Goal: Register for event/course

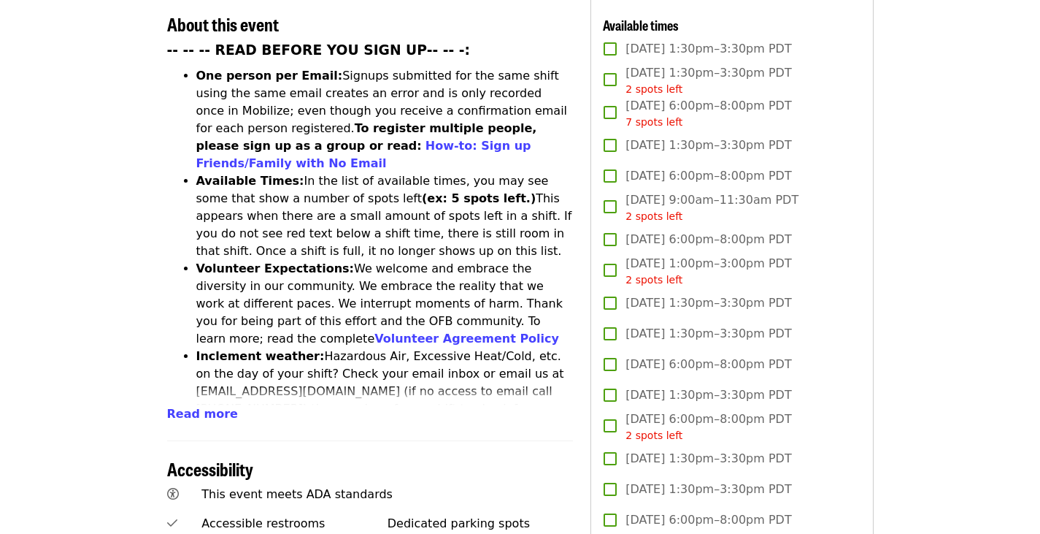
scroll to position [584, 0]
click at [509, 347] on li "Inclement weather: Hazardous Air, Excessive Heat/Cold, etc. on the day of your …" at bounding box center [384, 391] width 377 height 88
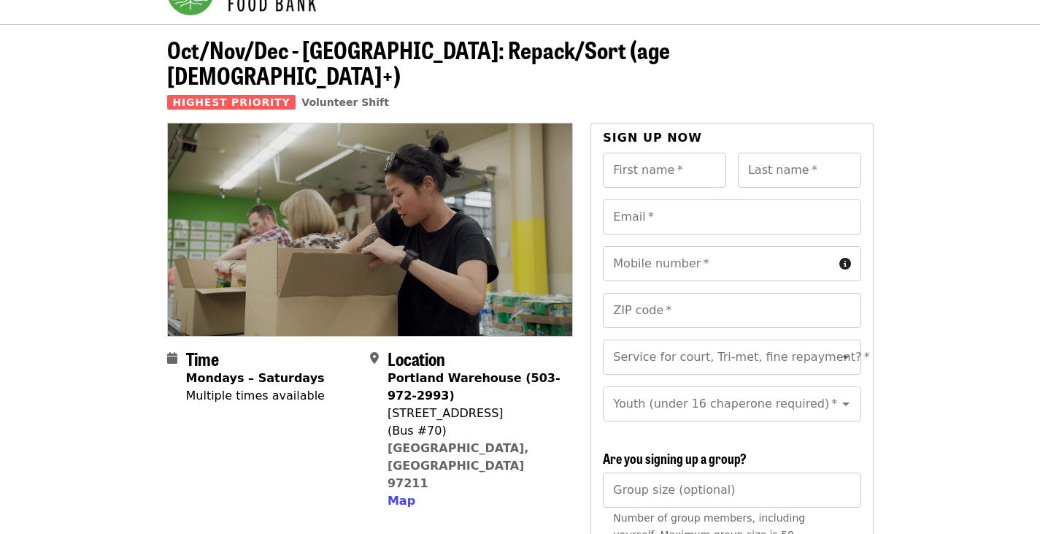
scroll to position [0, 0]
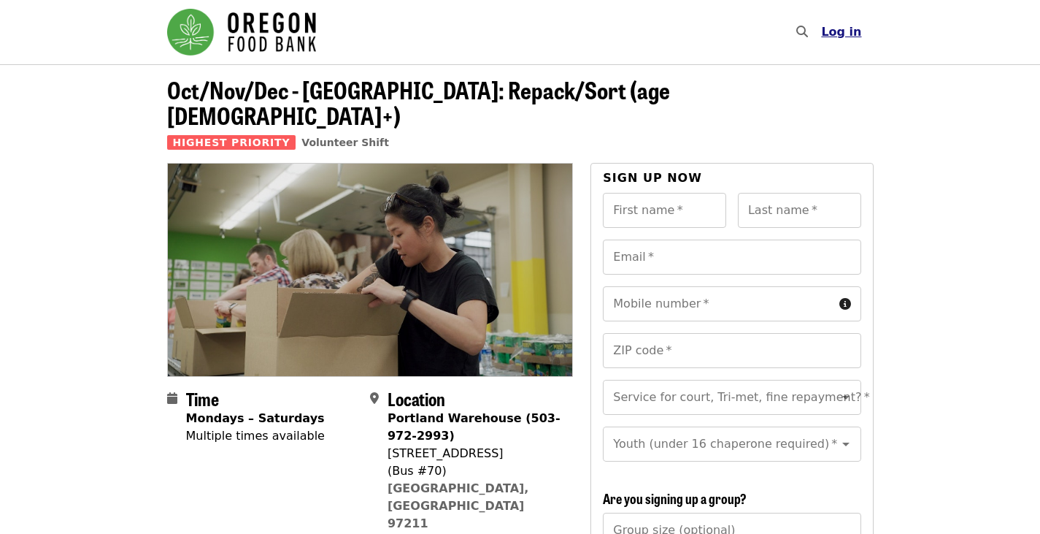
click at [838, 26] on span "Log in" at bounding box center [841, 32] width 40 height 14
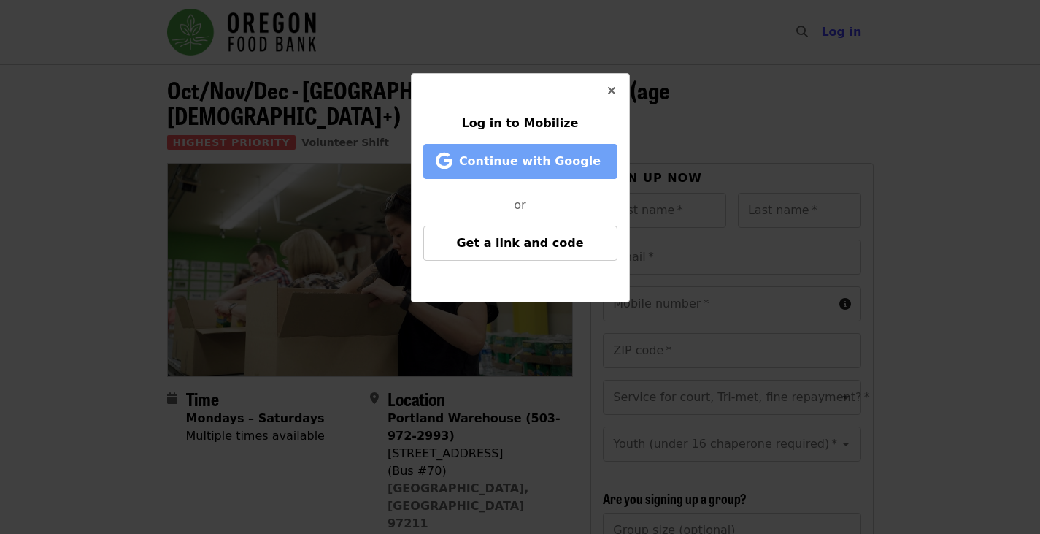
drag, startPoint x: 542, startPoint y: 145, endPoint x: 481, endPoint y: 153, distance: 61.8
drag, startPoint x: 481, startPoint y: 153, endPoint x: 467, endPoint y: 154, distance: 13.9
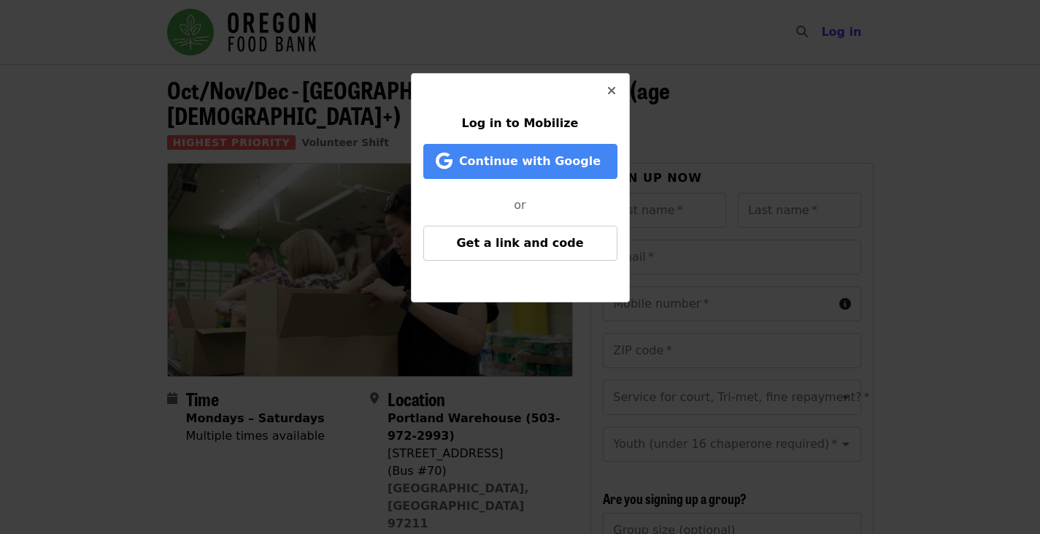
drag, startPoint x: 467, startPoint y: 154, endPoint x: 461, endPoint y: 195, distance: 41.4
click at [461, 195] on p "or" at bounding box center [520, 199] width 194 height 29
click at [458, 181] on div "Continue with Google" at bounding box center [520, 164] width 194 height 41
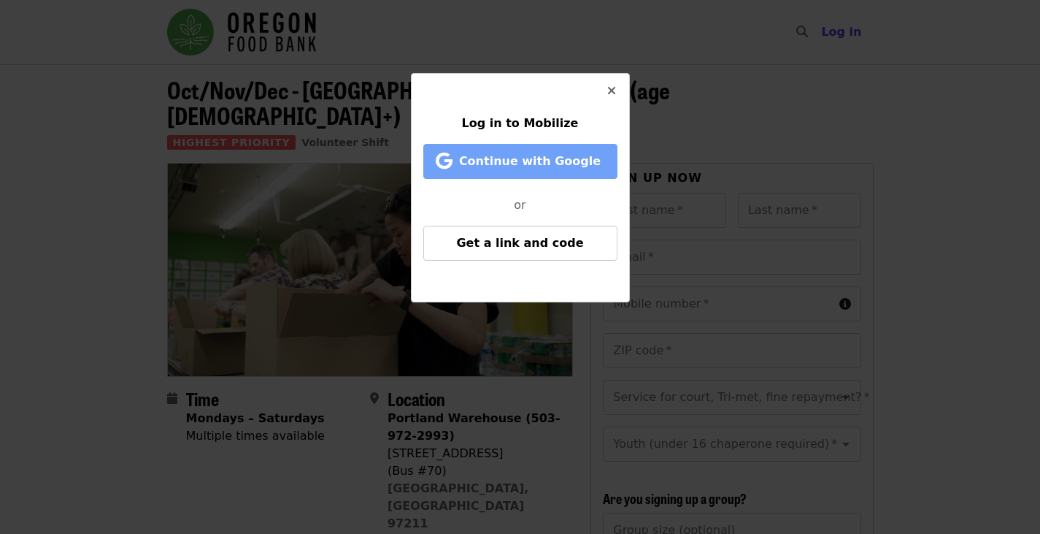
click at [465, 166] on span "Continue with Google" at bounding box center [523, 162] width 164 height 18
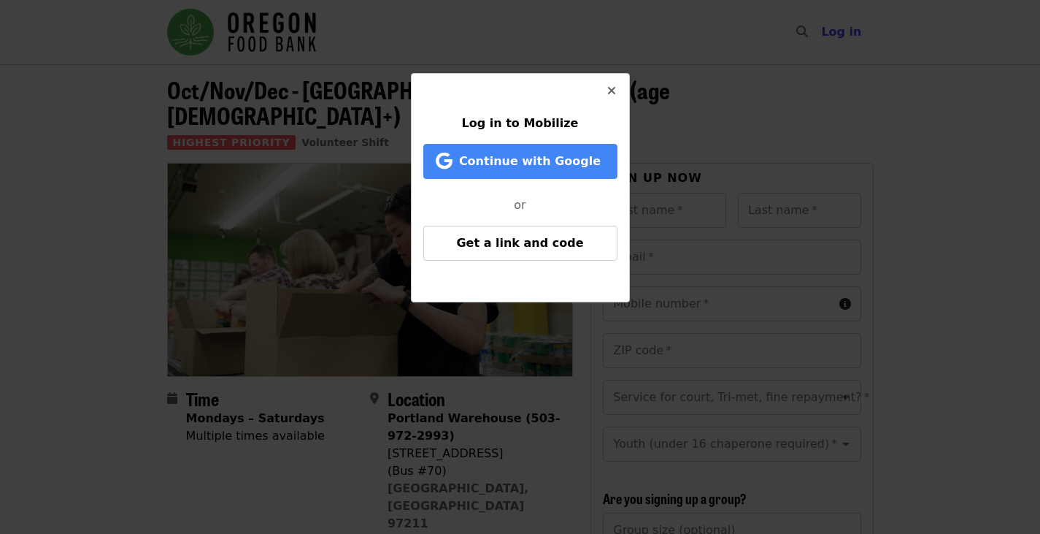
click at [69, 62] on div "Log in to Mobilize Continue with Google or Get a link and code" at bounding box center [520, 267] width 1040 height 534
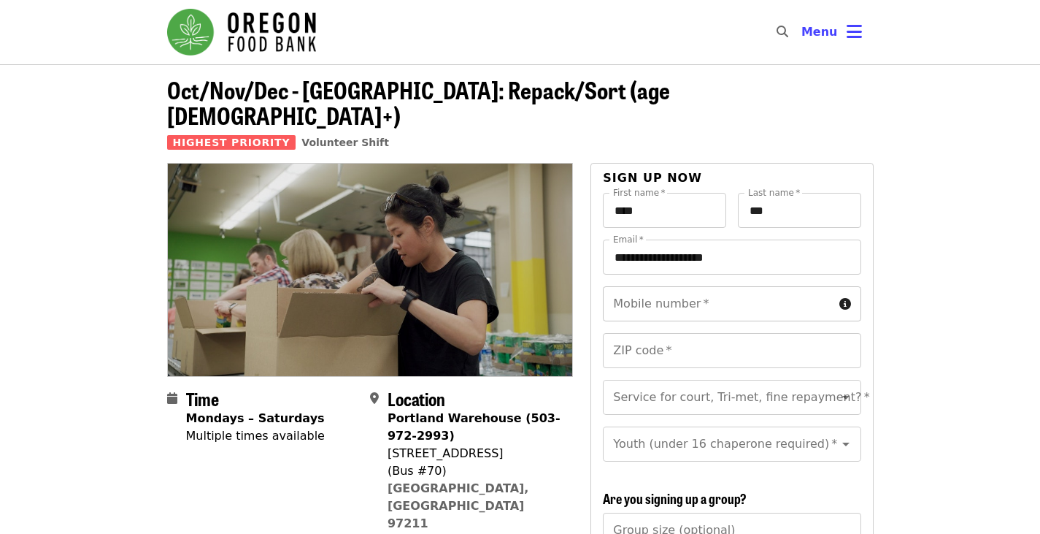
click at [682, 286] on div "Mobile number   * Mobile number *" at bounding box center [732, 303] width 258 height 35
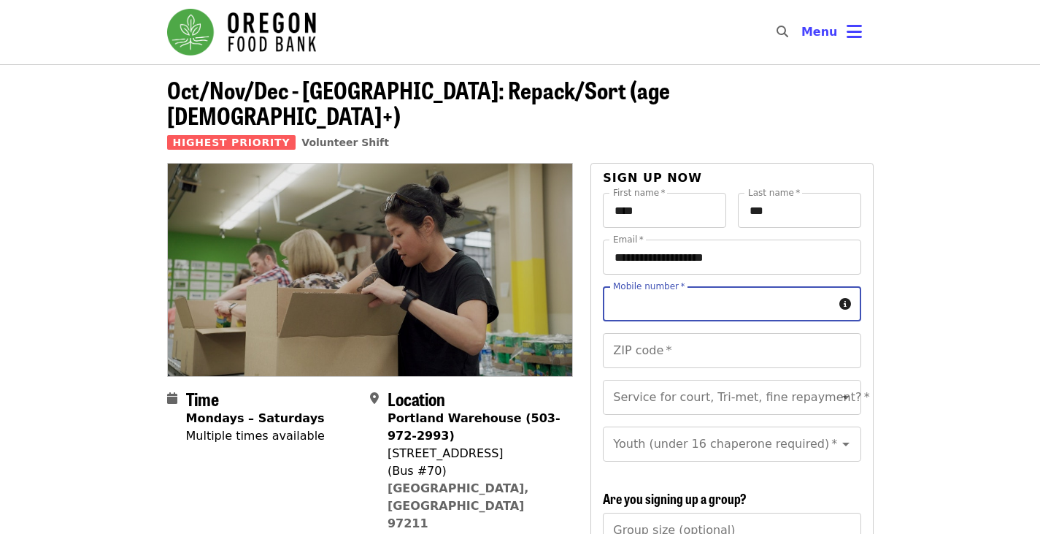
type input "**********"
click at [695, 333] on input "ZIP code   *" at bounding box center [732, 350] width 258 height 35
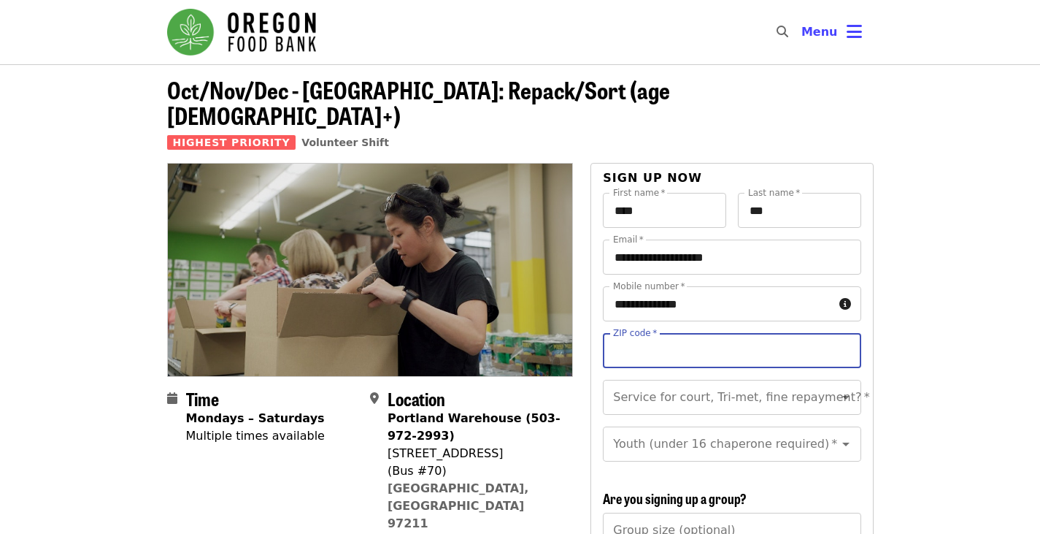
type input "*****"
click at [676, 380] on div "Service for court, Tri-met, fine repayment?   * Service for court, Tri-met, fin…" at bounding box center [732, 397] width 258 height 35
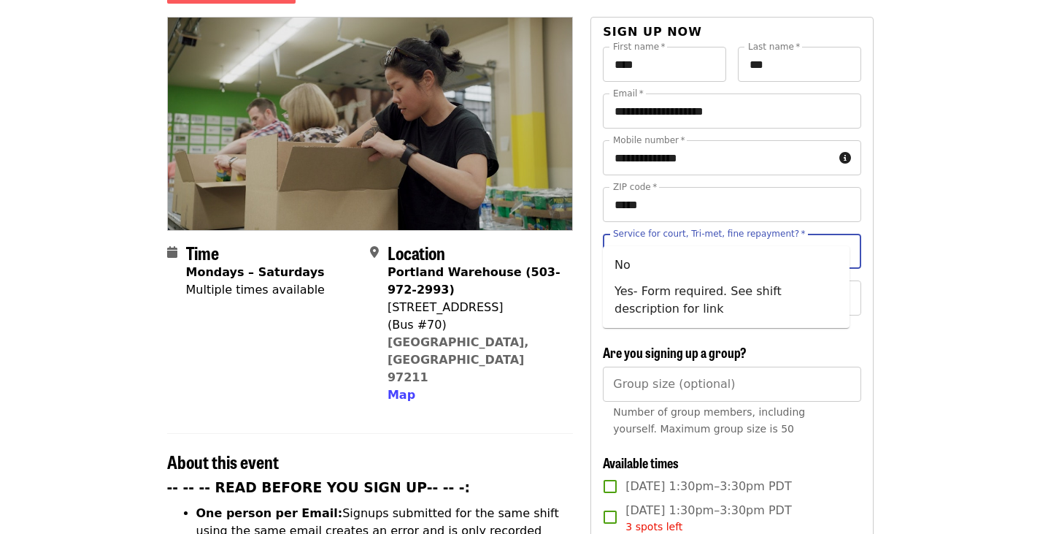
scroll to position [151, 0]
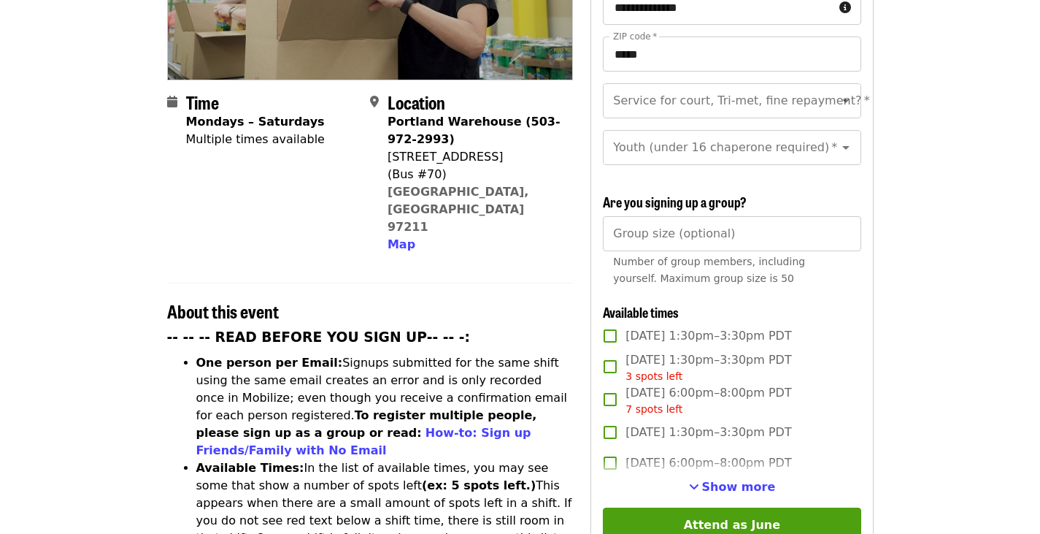
scroll to position [303, 0]
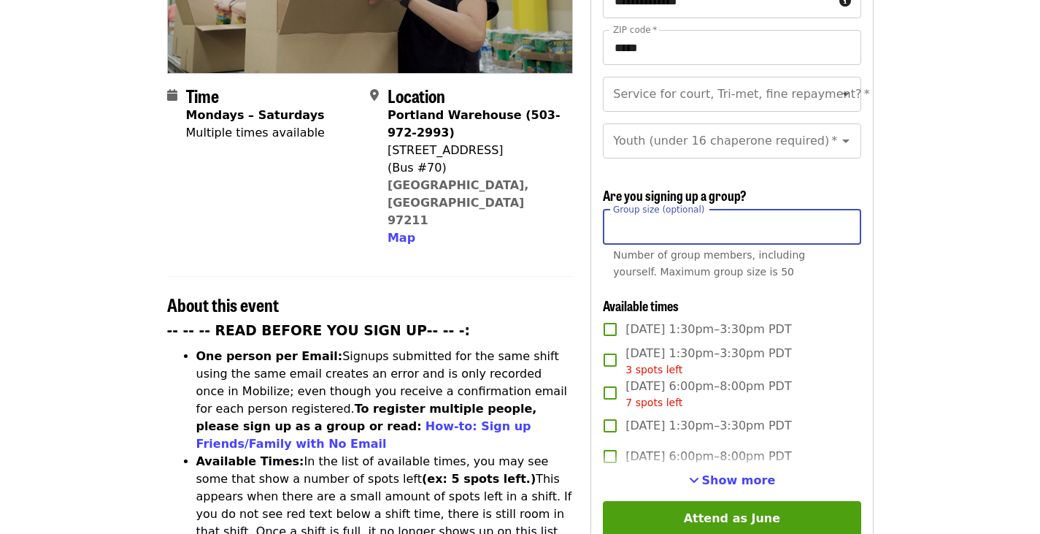
click at [637, 237] on input "Group size (optional)" at bounding box center [732, 226] width 258 height 35
click at [896, 217] on article "Oct/Nov/Dec - [GEOGRAPHIC_DATA]: Repack/Sort (age [DEMOGRAPHIC_DATA]+) Highest …" at bounding box center [520, 535] width 1040 height 1548
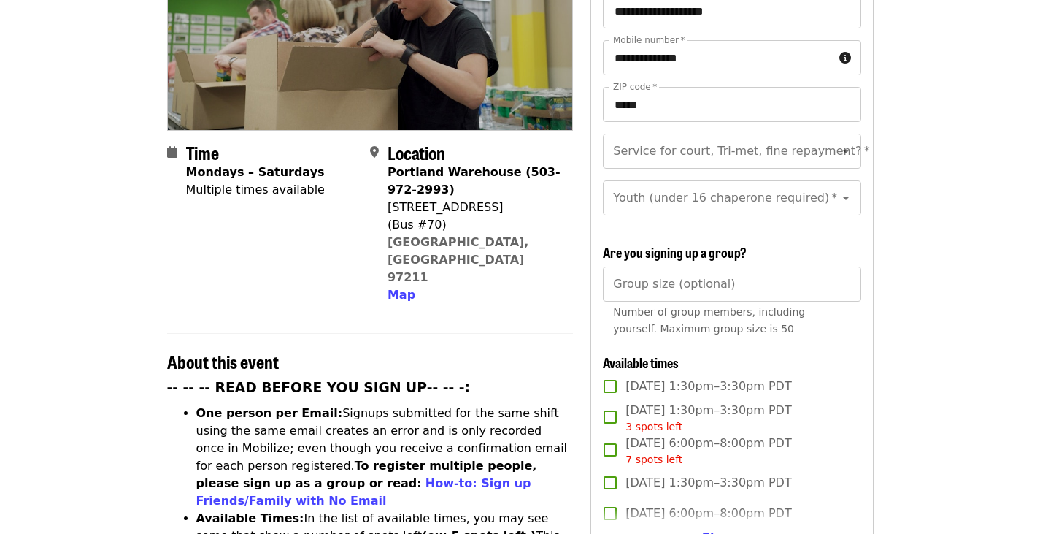
scroll to position [243, 0]
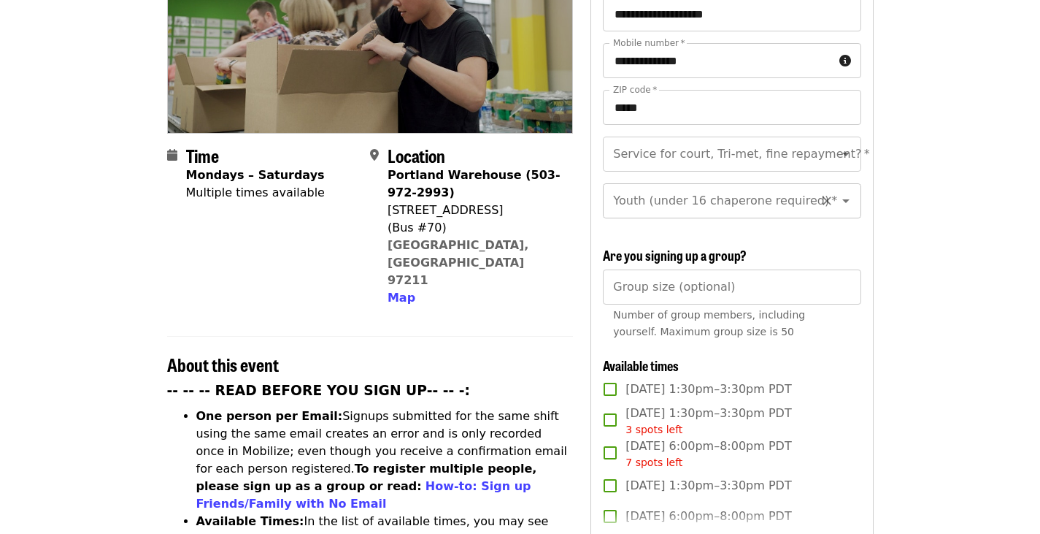
click at [837, 192] on icon "Open" at bounding box center [846, 201] width 18 height 18
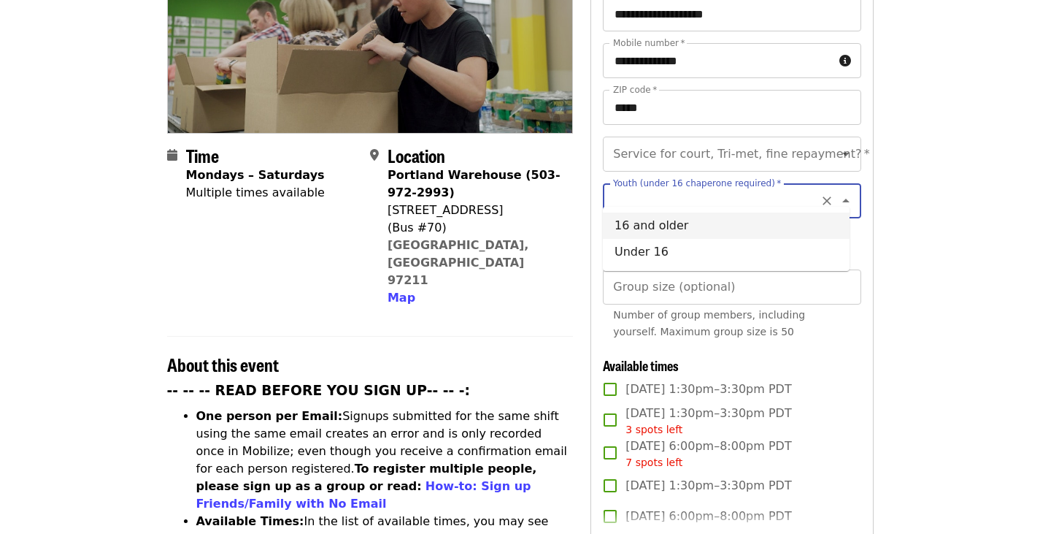
click at [723, 231] on li "16 and older" at bounding box center [726, 225] width 247 height 26
type input "**********"
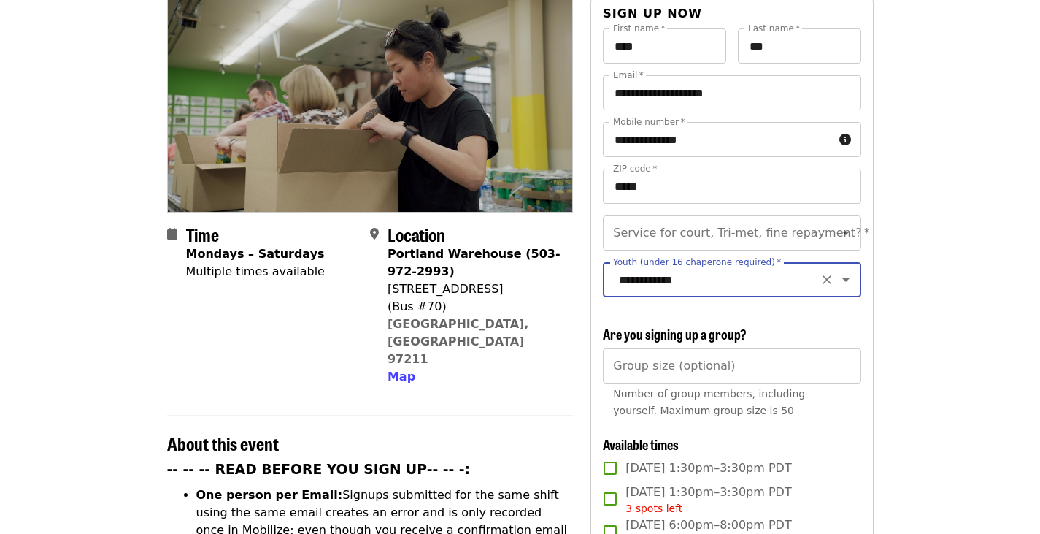
scroll to position [163, 0]
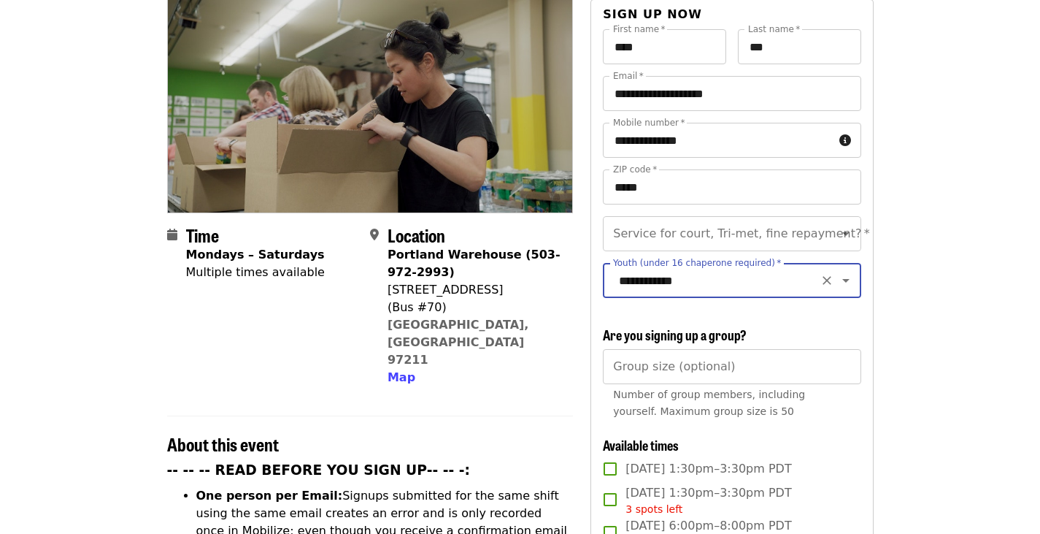
click at [762, 216] on div "Service for court, Tri-met, fine repayment?   * Service for court, Tri-met, fin…" at bounding box center [732, 233] width 258 height 35
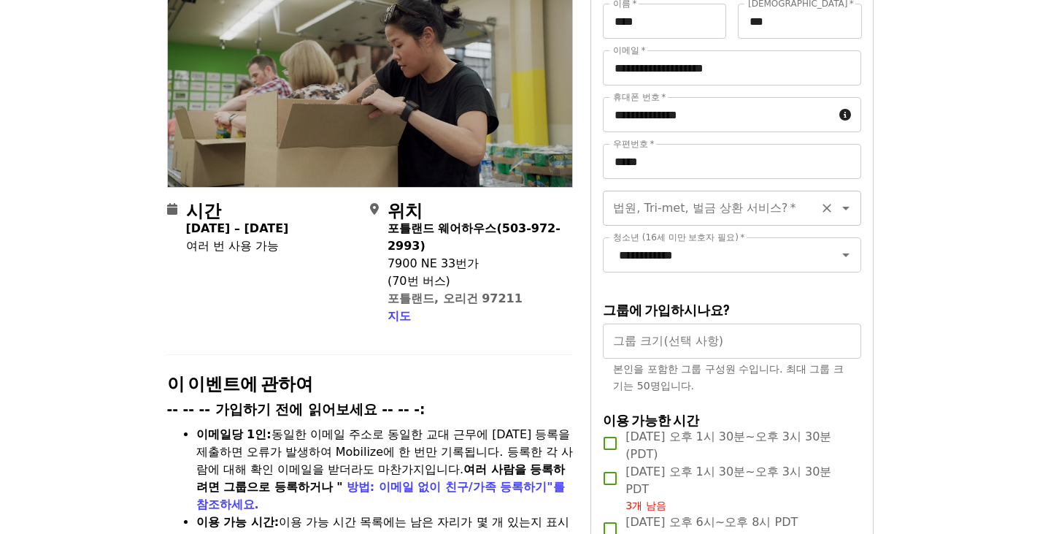
click at [729, 199] on input "법원, Tri-met, 벌금 상환 서비스?   *" at bounding box center [714, 208] width 199 height 28
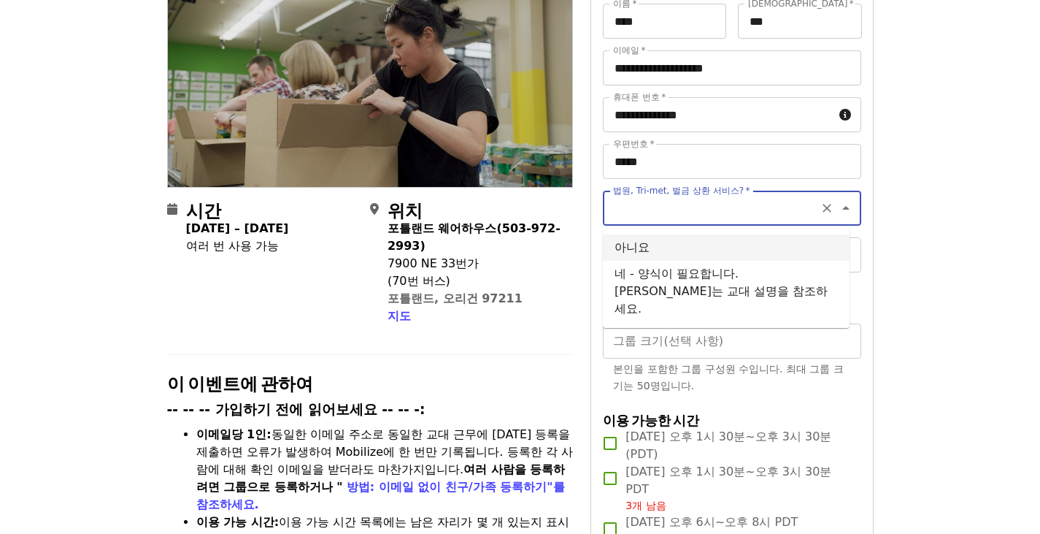
click at [733, 246] on li "아니요" at bounding box center [726, 247] width 247 height 26
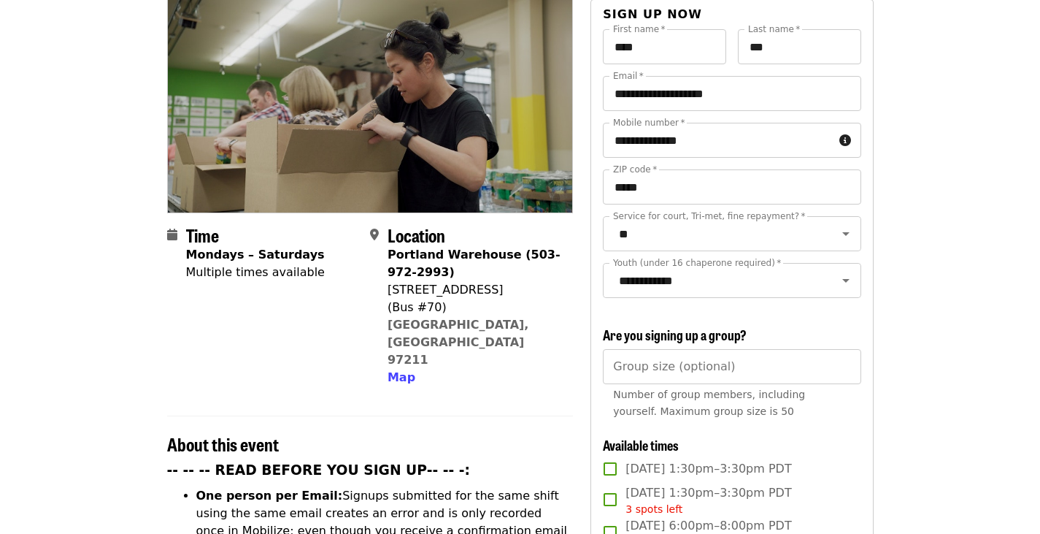
click at [771, 220] on input "**" at bounding box center [714, 234] width 199 height 28
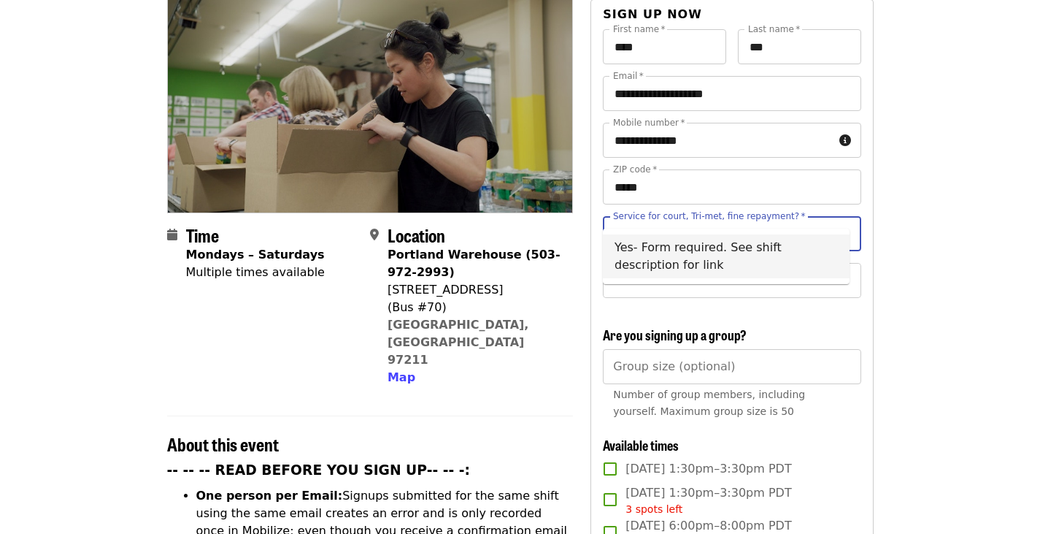
click at [761, 253] on li "Yes- Form required. See shift description for link" at bounding box center [726, 256] width 247 height 44
type input "**********"
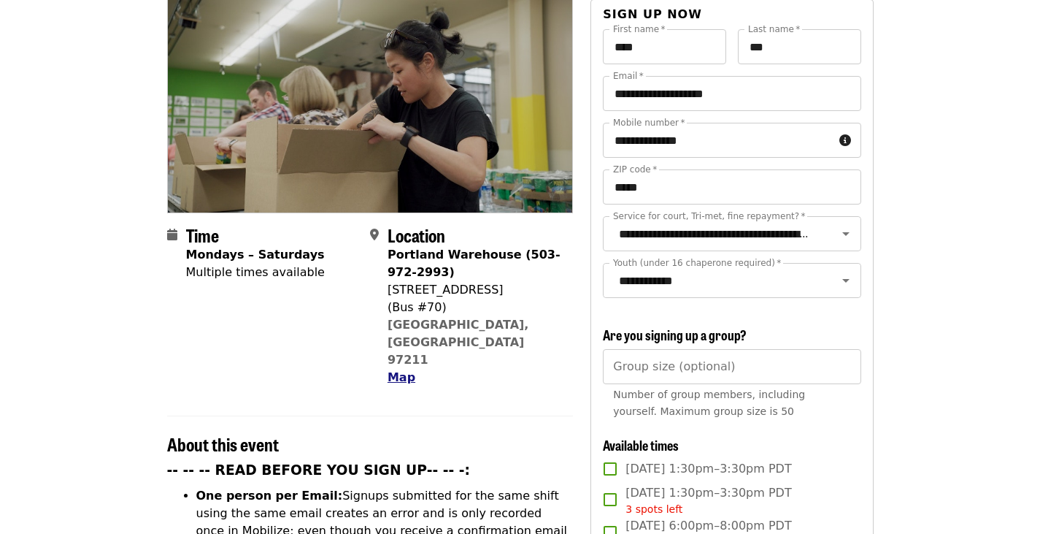
click at [404, 370] on span "Map" at bounding box center [402, 377] width 28 height 14
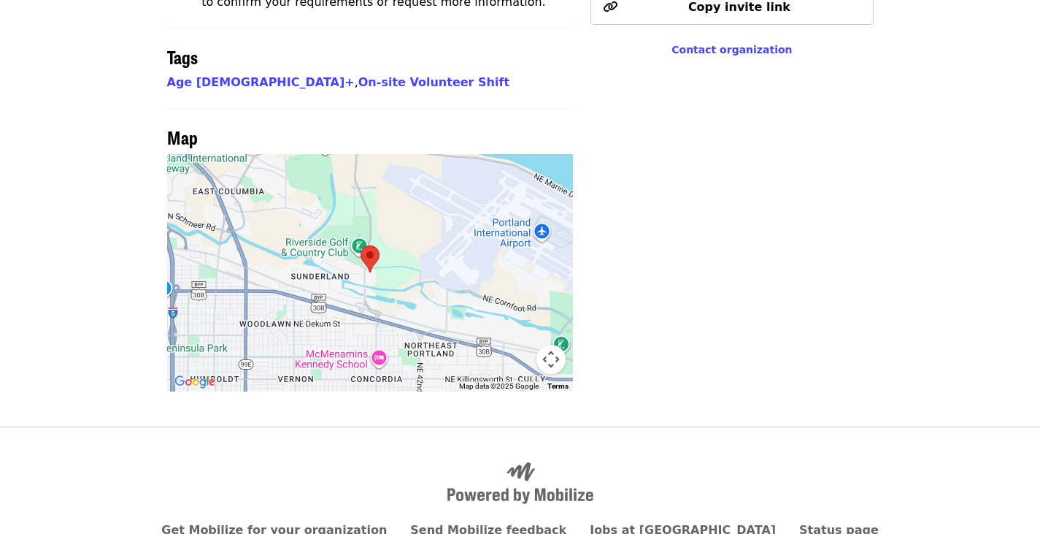
scroll to position [1205, 0]
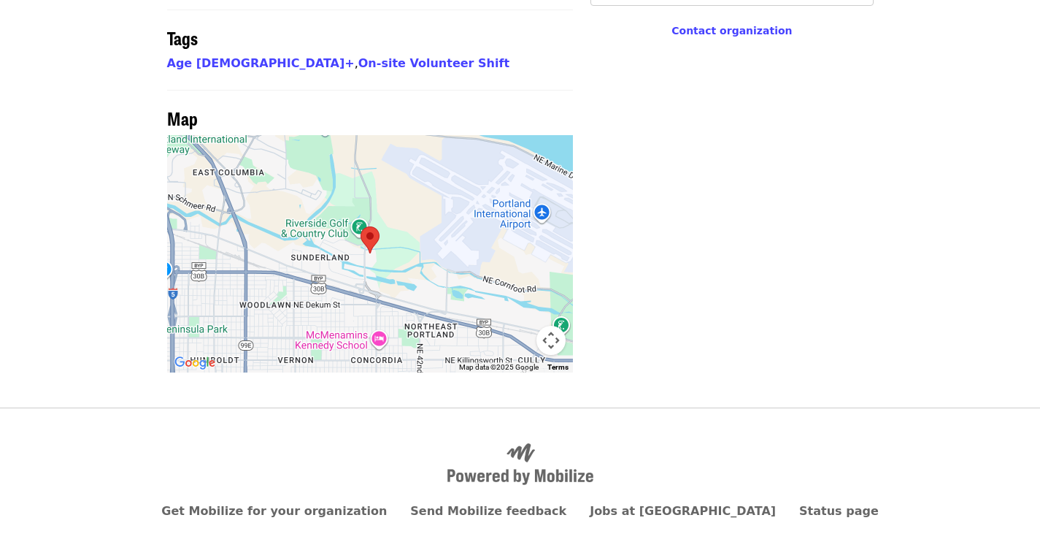
click at [372, 135] on div at bounding box center [370, 253] width 407 height 237
click at [367, 220] on img at bounding box center [370, 239] width 31 height 39
click at [548, 326] on button "Map camera controls" at bounding box center [550, 340] width 29 height 29
click at [509, 326] on button "Zoom out" at bounding box center [514, 340] width 29 height 29
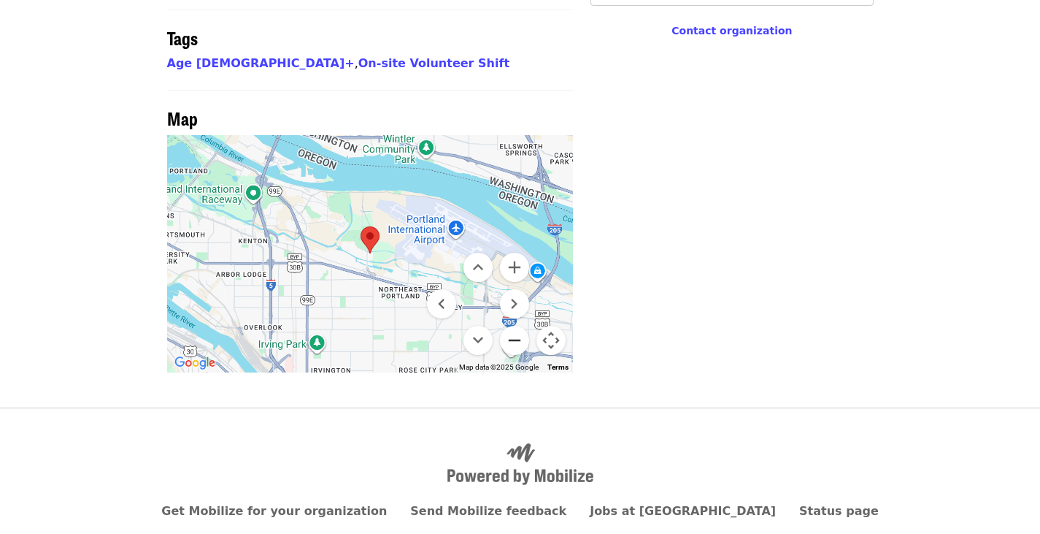
click at [509, 326] on button "Zoom out" at bounding box center [514, 340] width 29 height 29
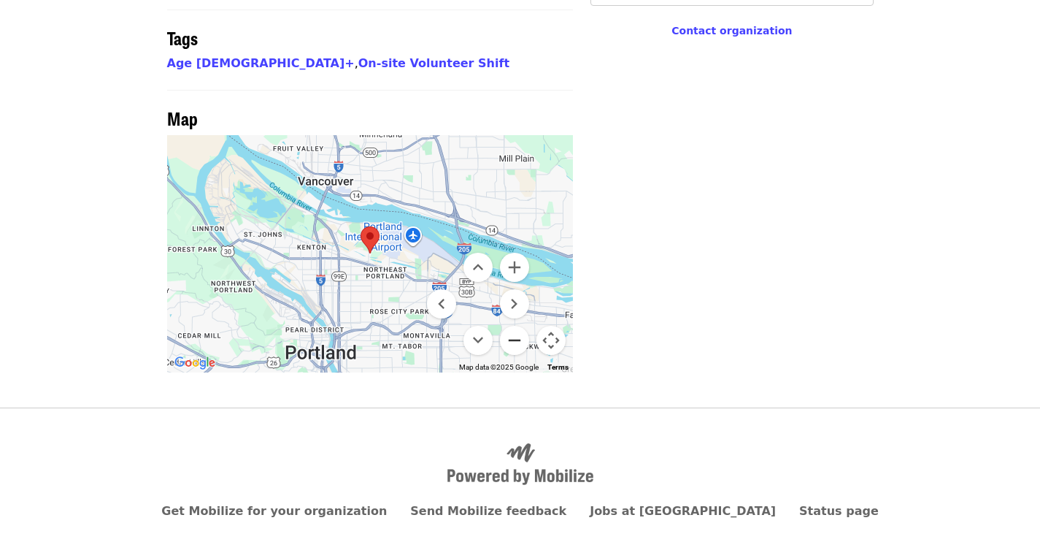
click at [509, 326] on button "Zoom out" at bounding box center [514, 340] width 29 height 29
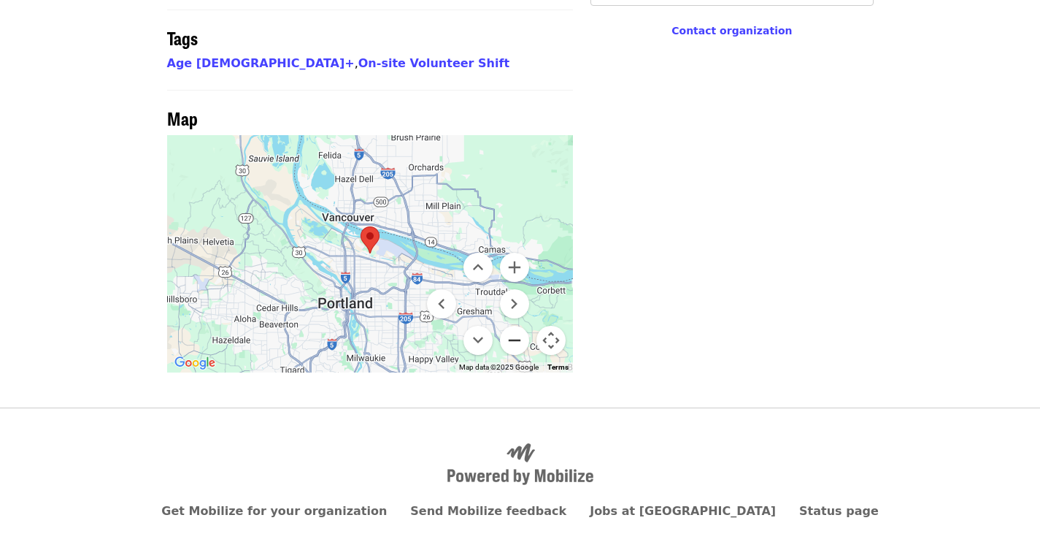
click at [509, 326] on button "Zoom out" at bounding box center [514, 340] width 29 height 29
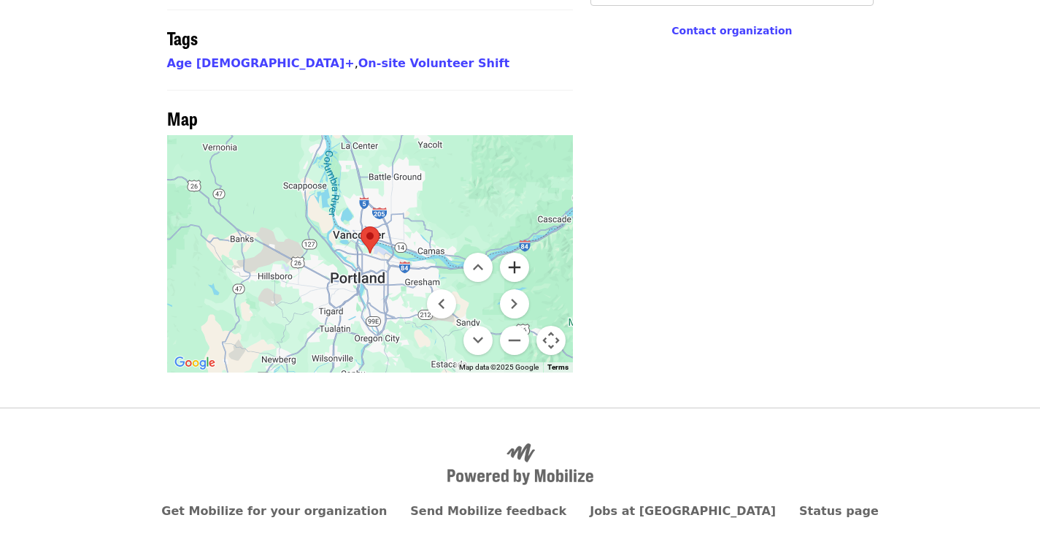
click at [518, 253] on button "Zoom in" at bounding box center [514, 267] width 29 height 29
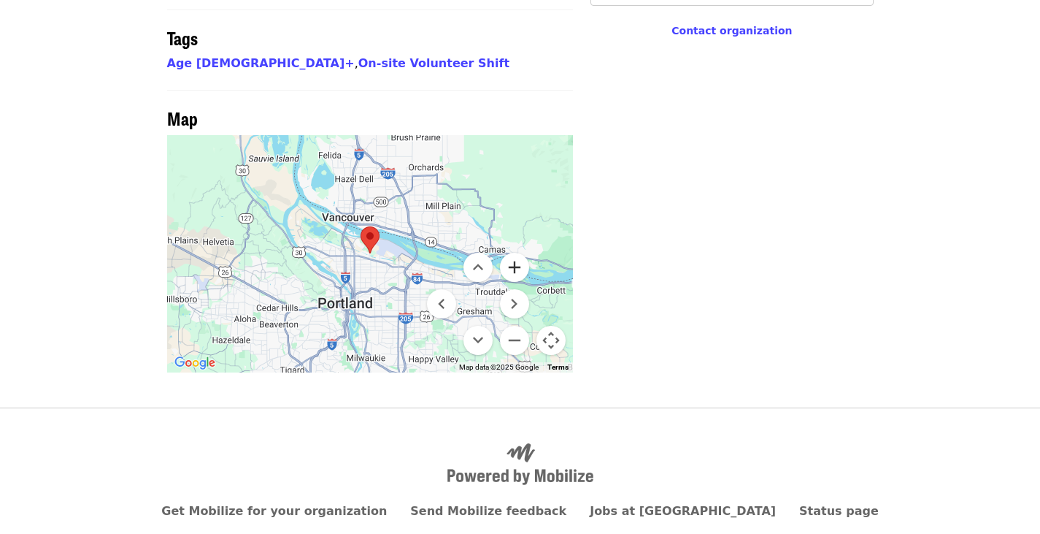
click at [518, 253] on button "Zoom in" at bounding box center [514, 267] width 29 height 29
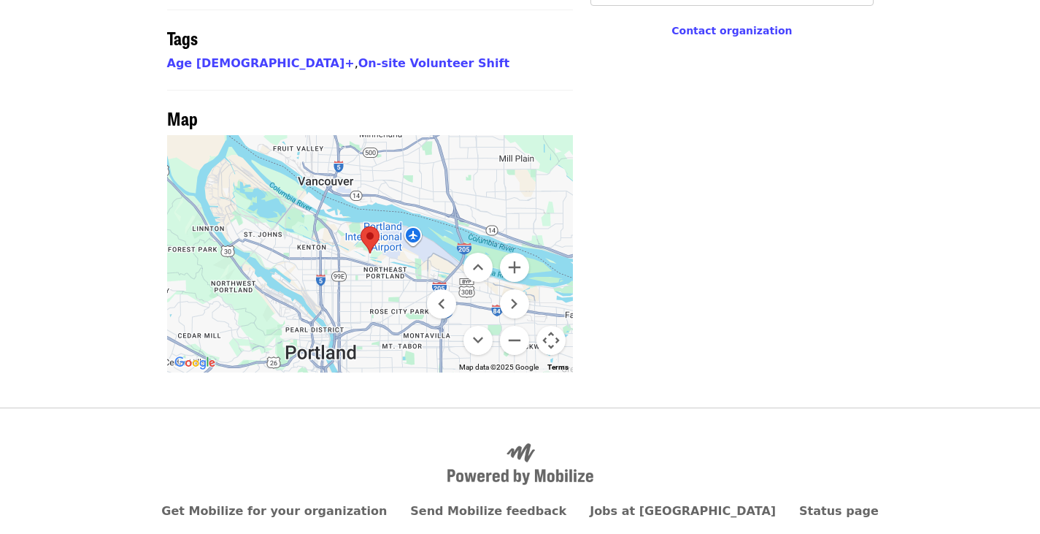
drag, startPoint x: 382, startPoint y: 206, endPoint x: 377, endPoint y: 169, distance: 36.8
click at [377, 169] on div at bounding box center [370, 253] width 407 height 237
drag, startPoint x: 359, startPoint y: 218, endPoint x: 371, endPoint y: 185, distance: 34.9
click at [371, 185] on div at bounding box center [370, 253] width 407 height 237
click at [476, 326] on button "Move down" at bounding box center [477, 340] width 29 height 29
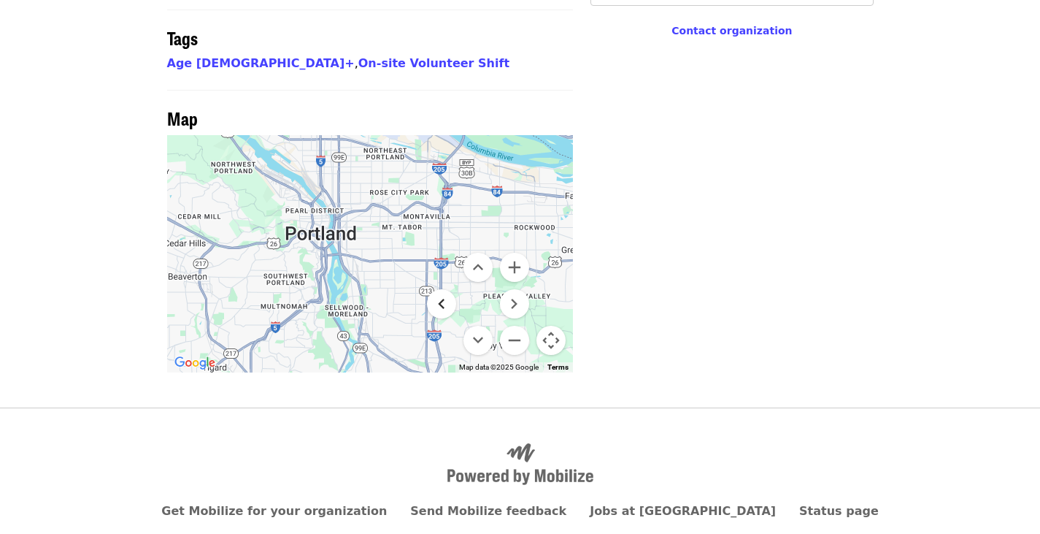
click at [448, 289] on button "Move left" at bounding box center [441, 303] width 29 height 29
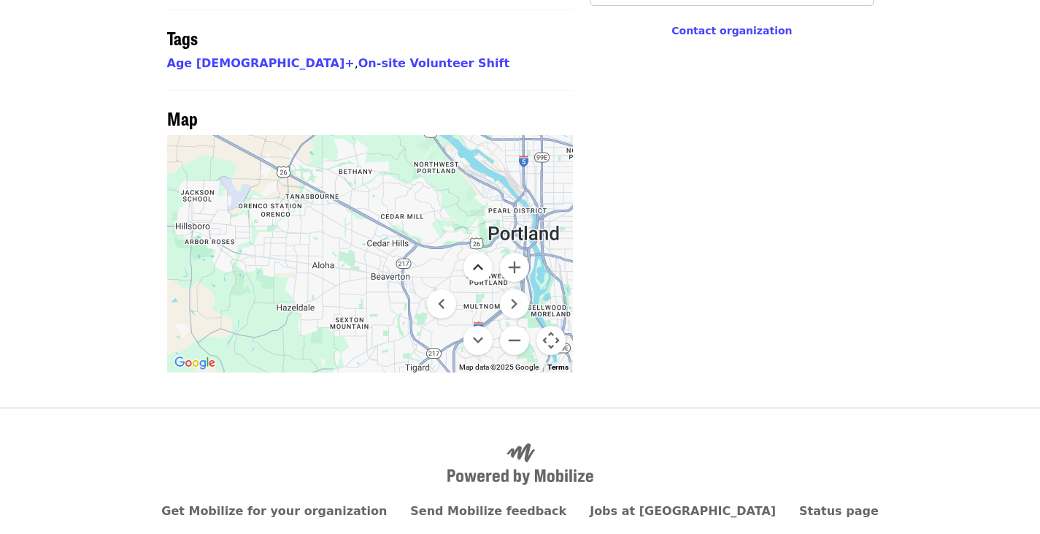
click at [489, 253] on button "Move up" at bounding box center [477, 267] width 29 height 29
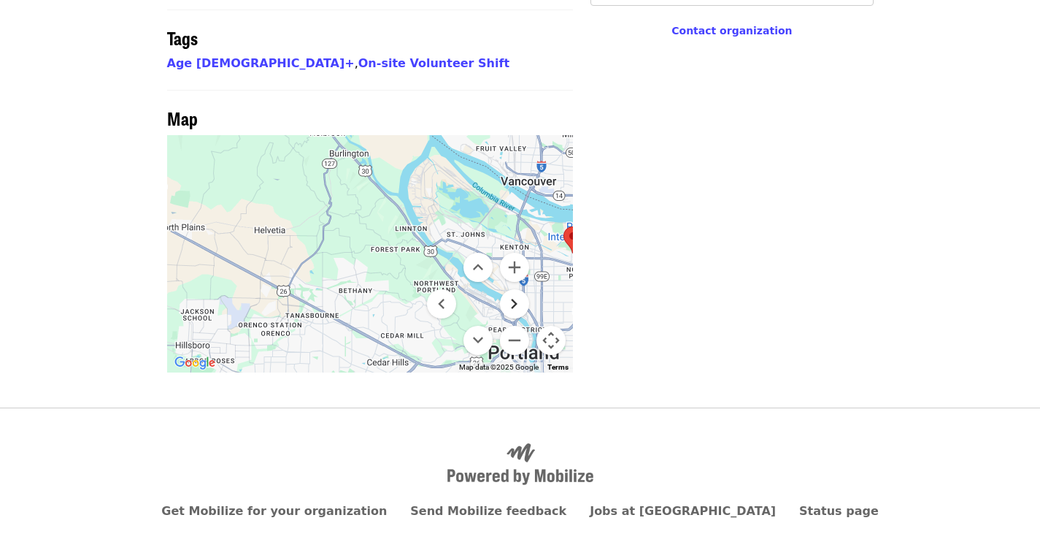
click at [507, 289] on button "Move right" at bounding box center [514, 303] width 29 height 29
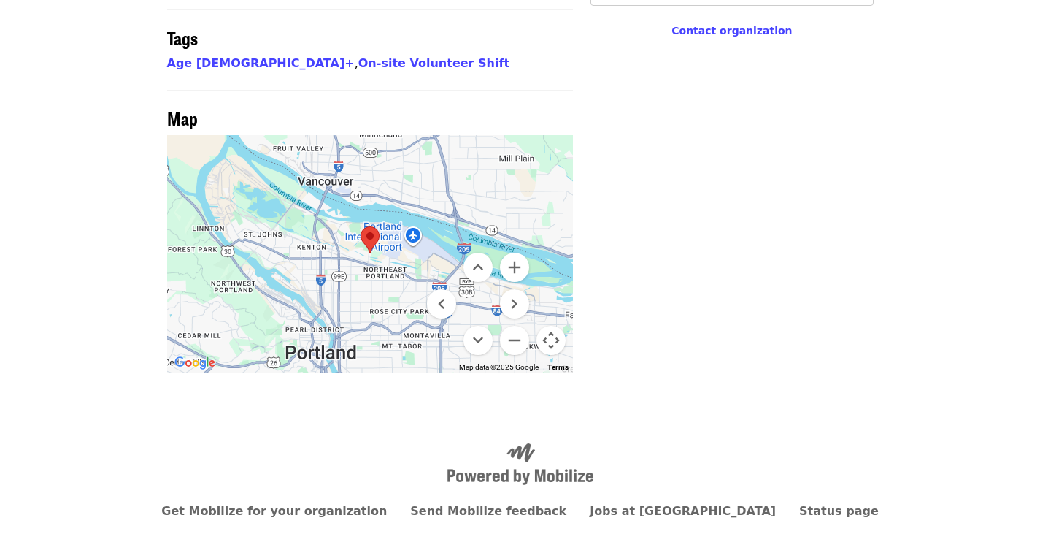
click at [555, 326] on button "Map camera controls" at bounding box center [550, 340] width 29 height 29
click at [507, 326] on button "Zoom out" at bounding box center [514, 340] width 29 height 29
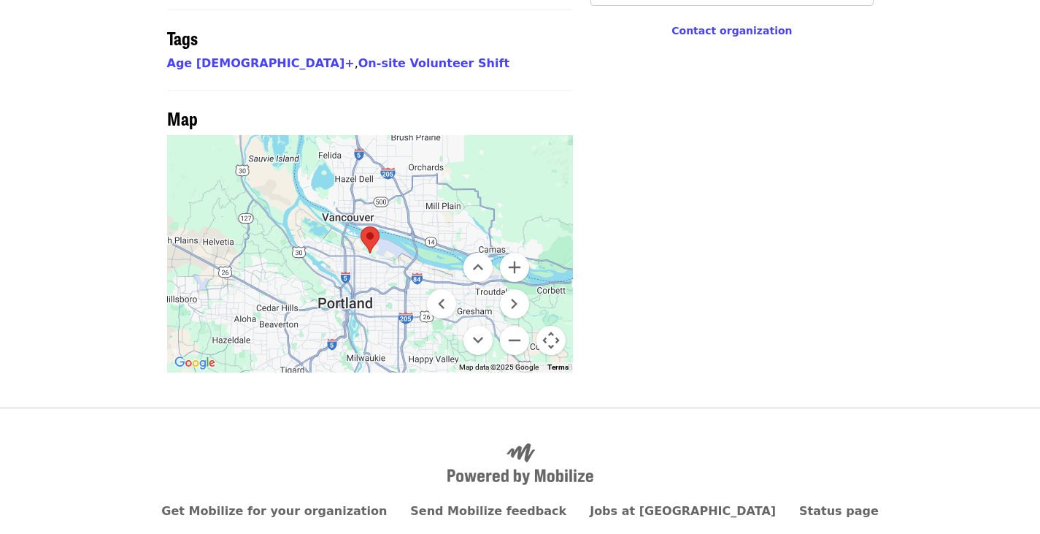
click at [374, 220] on img at bounding box center [370, 239] width 31 height 39
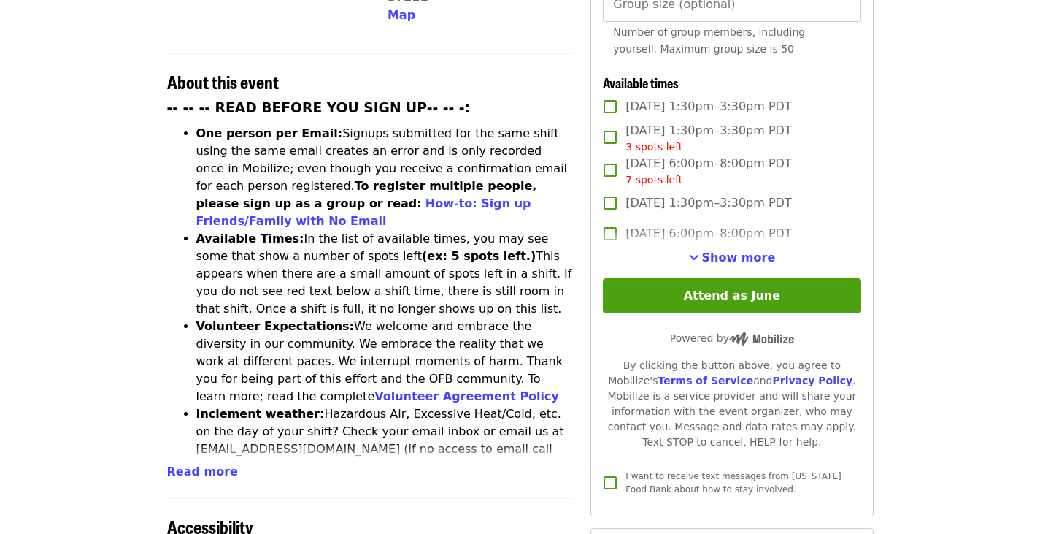
scroll to position [525, 0]
click at [207, 463] on button "Read more" at bounding box center [202, 472] width 71 height 18
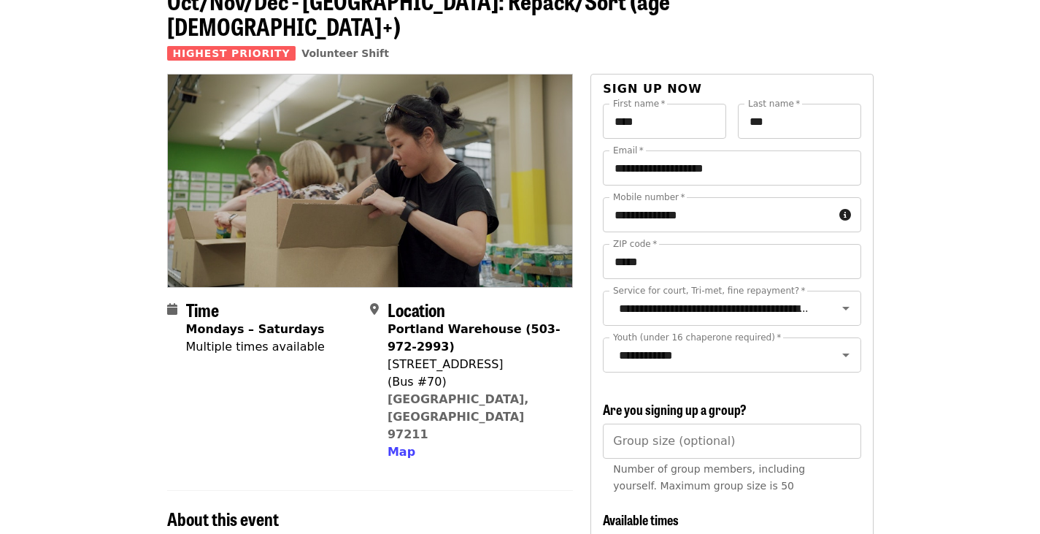
scroll to position [0, 0]
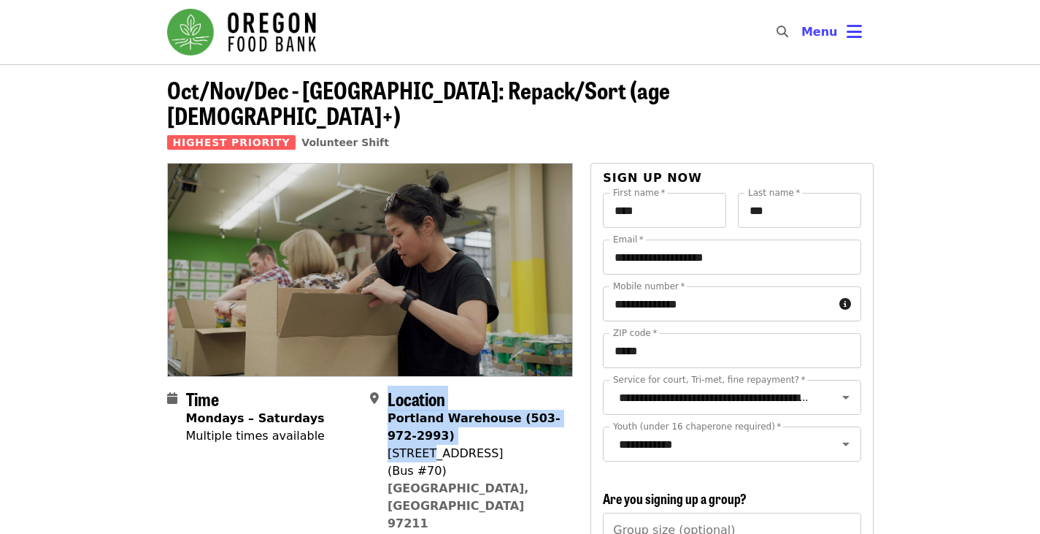
drag, startPoint x: 383, startPoint y: 431, endPoint x: 431, endPoint y: 425, distance: 48.5
click at [431, 425] on div "Location [GEOGRAPHIC_DATA] (503-972-2993) [STREET_ADDRESS] Map" at bounding box center [465, 468] width 191 height 161
click at [431, 444] on div "[STREET_ADDRESS]" at bounding box center [475, 453] width 174 height 18
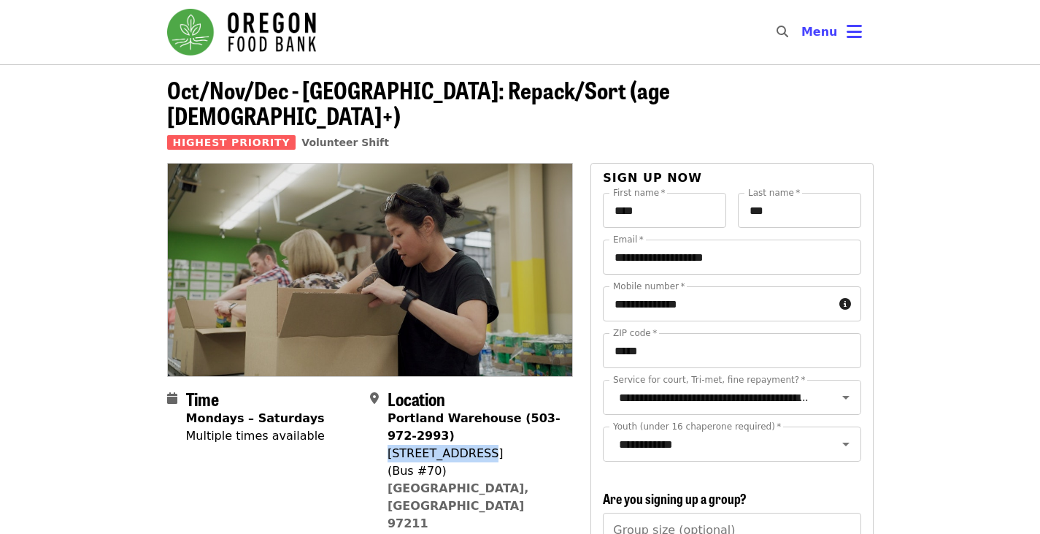
drag, startPoint x: 388, startPoint y: 429, endPoint x: 472, endPoint y: 425, distance: 84.8
click at [472, 444] on div "[STREET_ADDRESS]" at bounding box center [475, 453] width 174 height 18
copy div "[STREET_ADDRESS]"
